Goal: Transaction & Acquisition: Purchase product/service

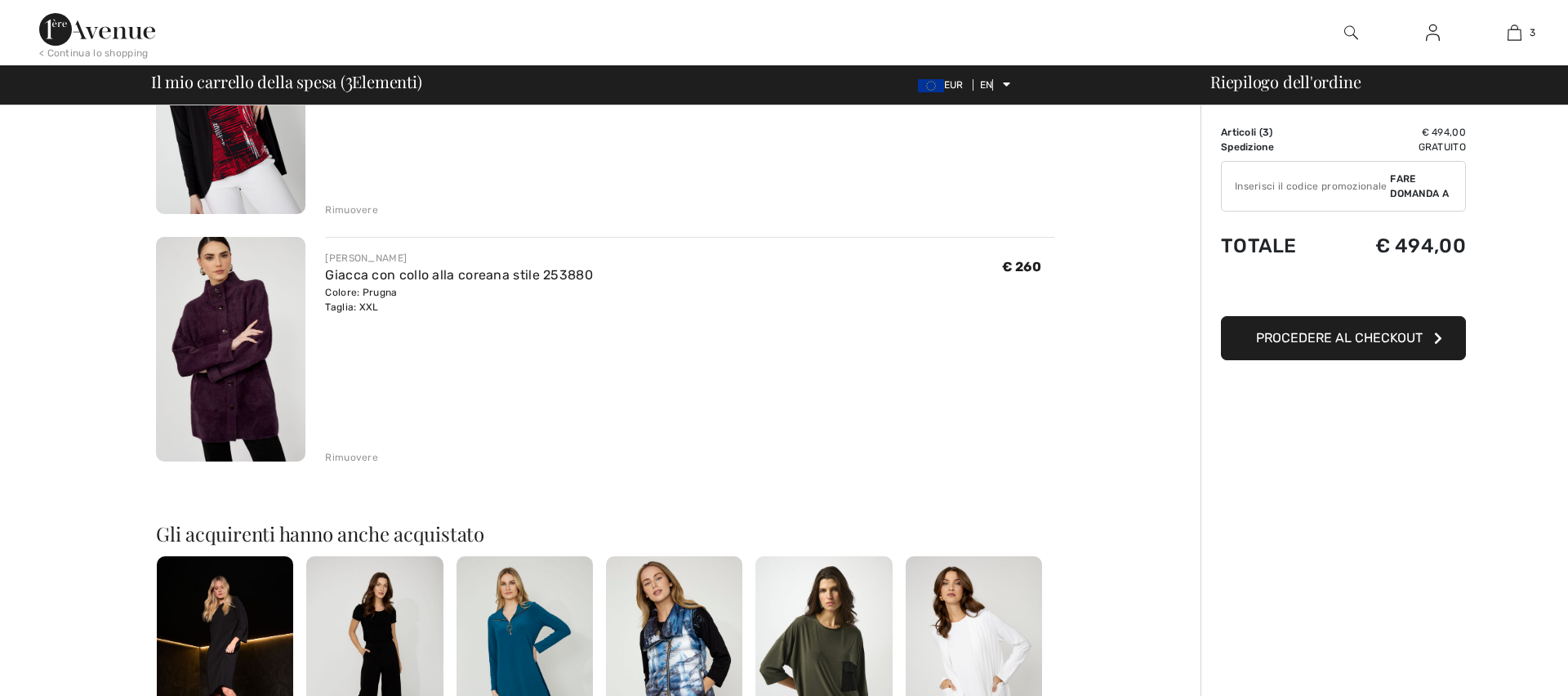
scroll to position [503, 0]
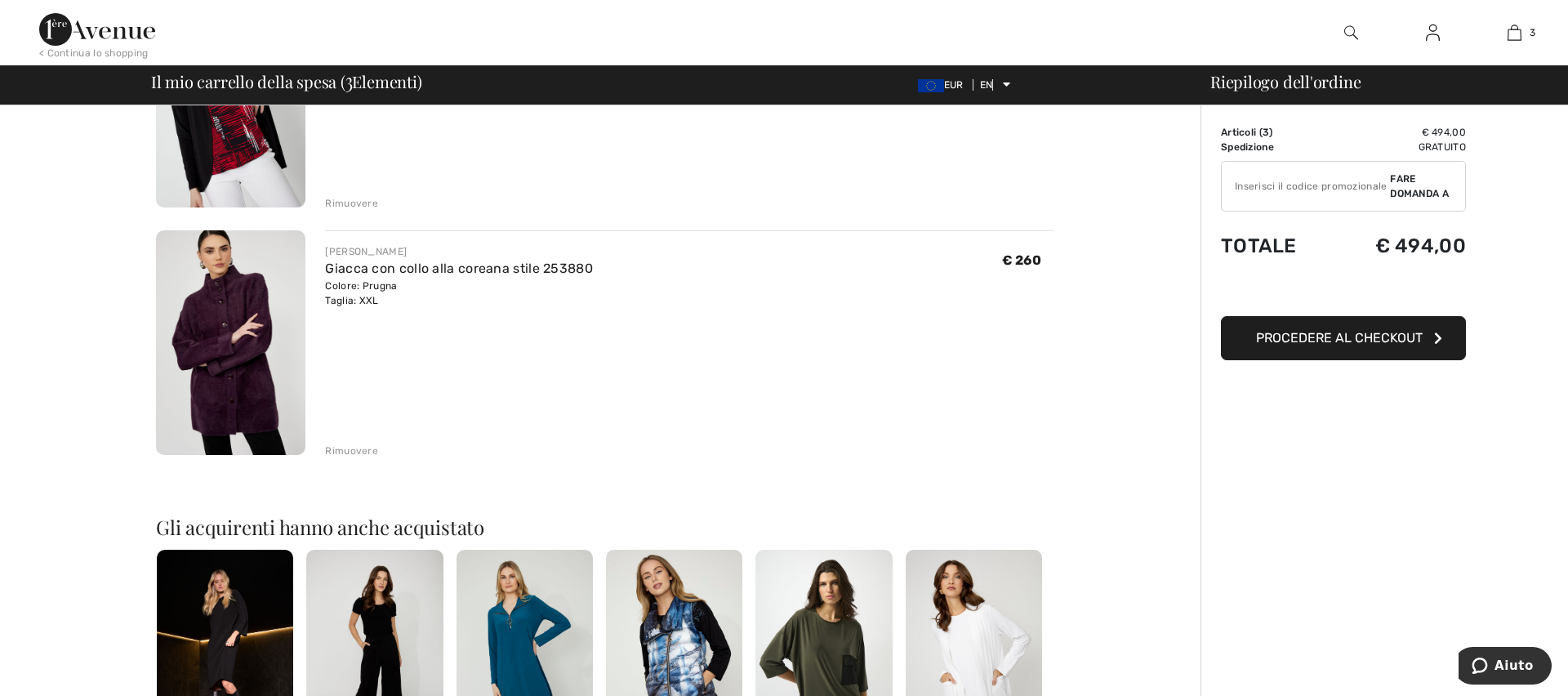
click at [237, 344] on img at bounding box center [231, 343] width 150 height 225
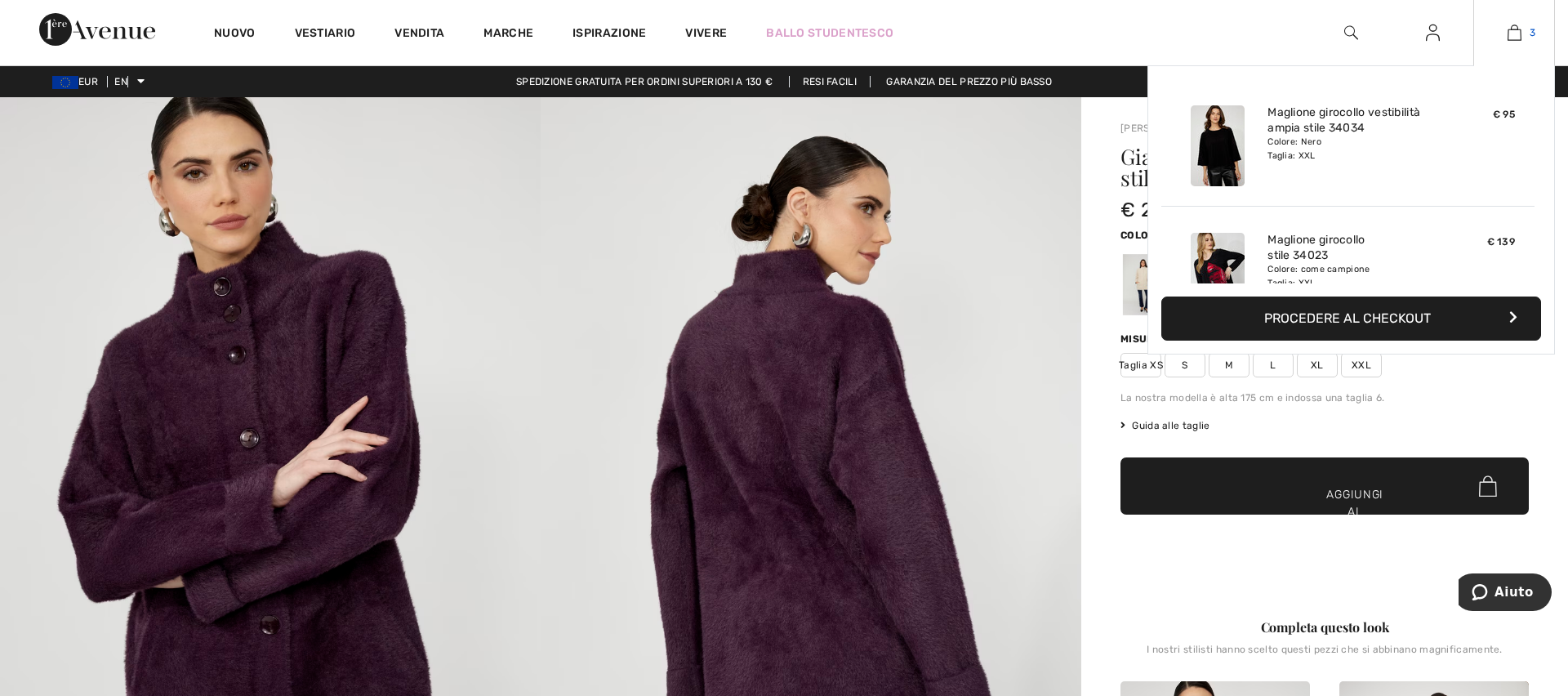
click at [1510, 32] on img at bounding box center [1514, 33] width 14 height 20
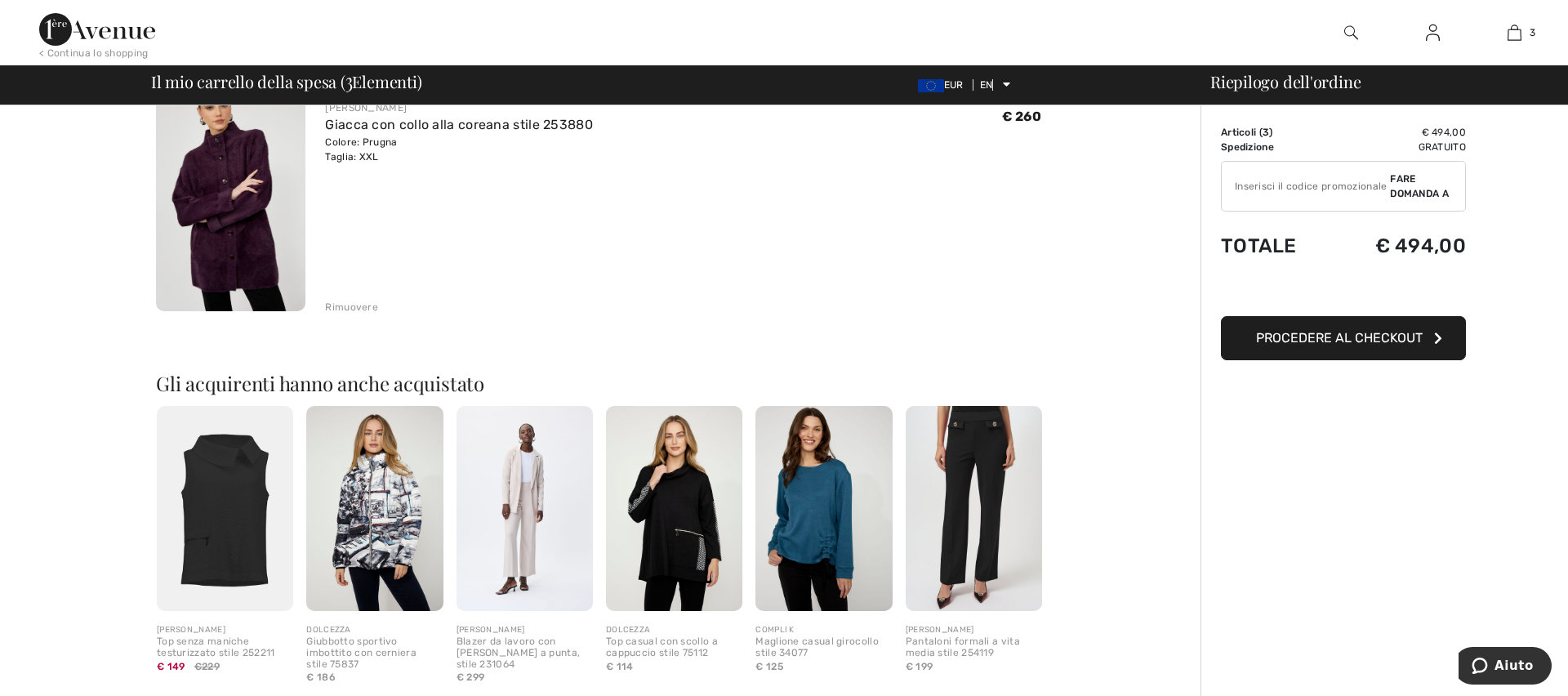
scroll to position [652, 0]
